Goal: Transaction & Acquisition: Purchase product/service

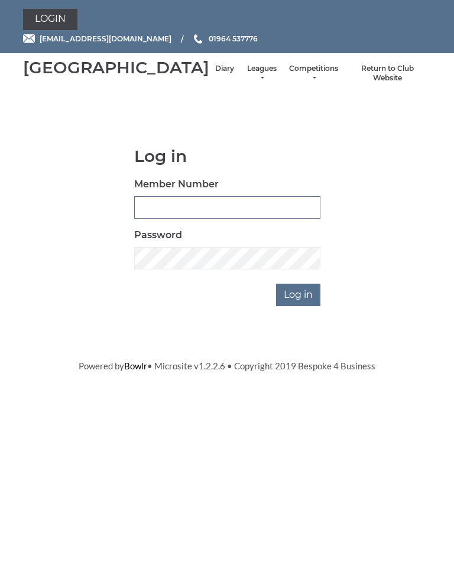
type input "1100"
click at [299, 306] on input "Log in" at bounding box center [298, 294] width 44 height 22
click at [306, 299] on input "Log in" at bounding box center [298, 294] width 44 height 22
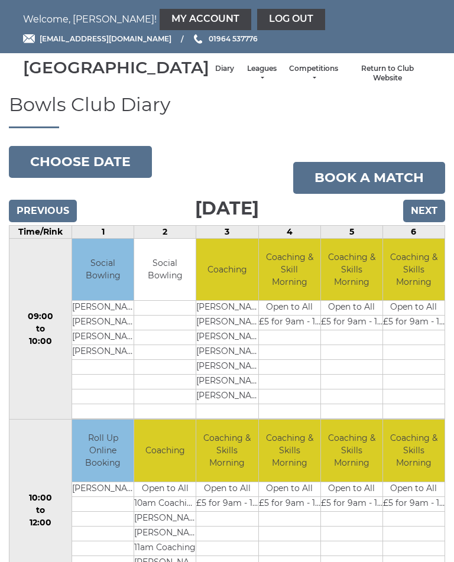
click at [159, 20] on link "My Account" at bounding box center [205, 19] width 92 height 21
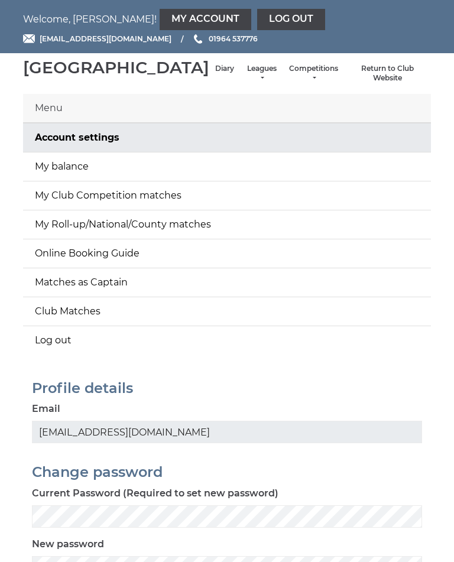
click at [83, 178] on link "My balance" at bounding box center [227, 166] width 408 height 28
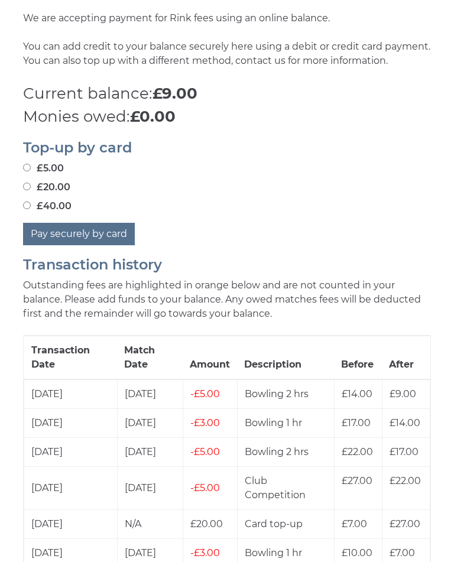
scroll to position [383, 0]
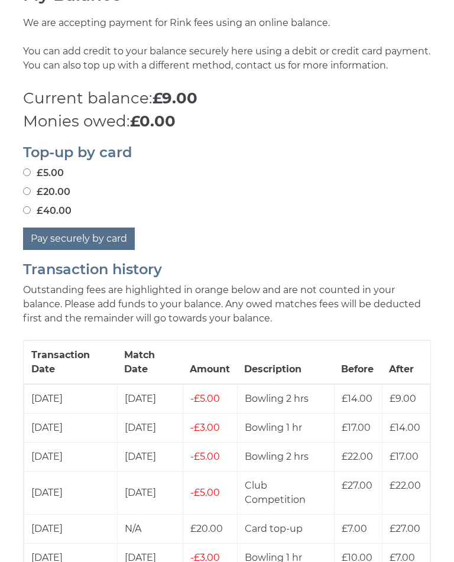
click at [40, 218] on label "£40.00" at bounding box center [47, 211] width 48 height 14
click at [31, 214] on input "£40.00" at bounding box center [27, 210] width 8 height 8
radio input "true"
click at [98, 250] on button "Pay securely by card" at bounding box center [79, 238] width 112 height 22
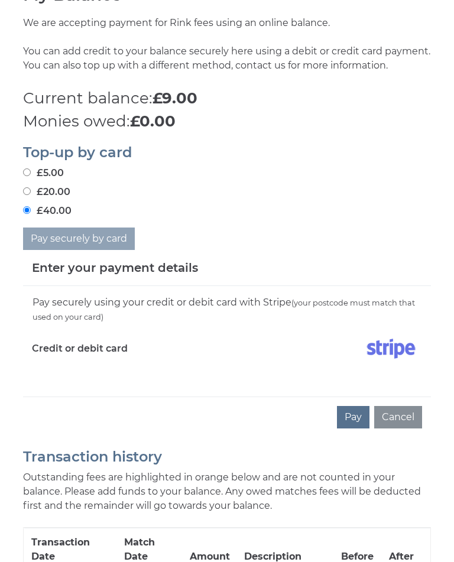
scroll to position [386, 0]
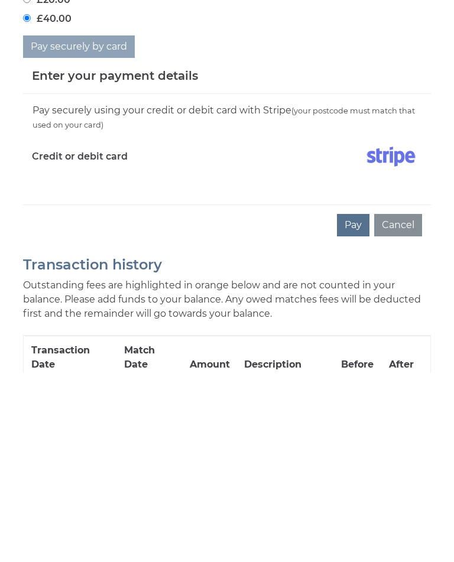
click at [355, 403] on button "Pay" at bounding box center [353, 414] width 32 height 22
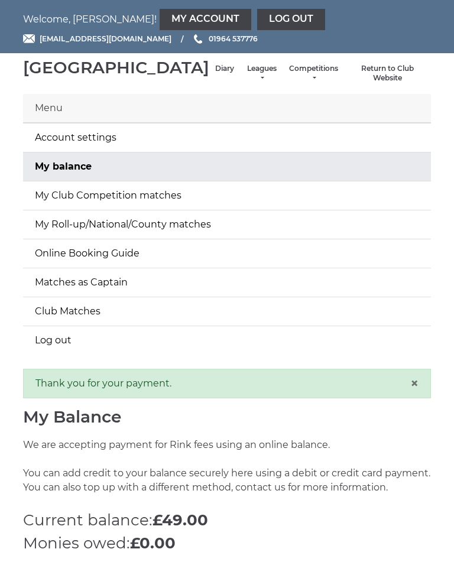
click at [257, 18] on link "Log out" at bounding box center [291, 19] width 68 height 21
